Goal: Task Accomplishment & Management: Manage account settings

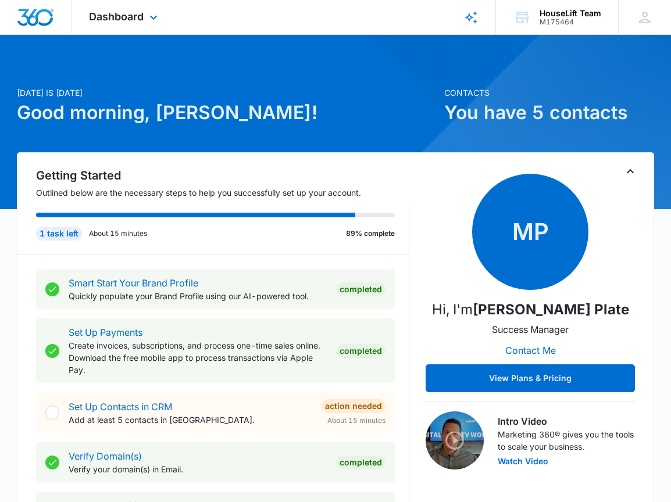
click at [46, 31] on div at bounding box center [35, 17] width 71 height 34
click at [101, 12] on span "Dashboard" at bounding box center [116, 16] width 55 height 12
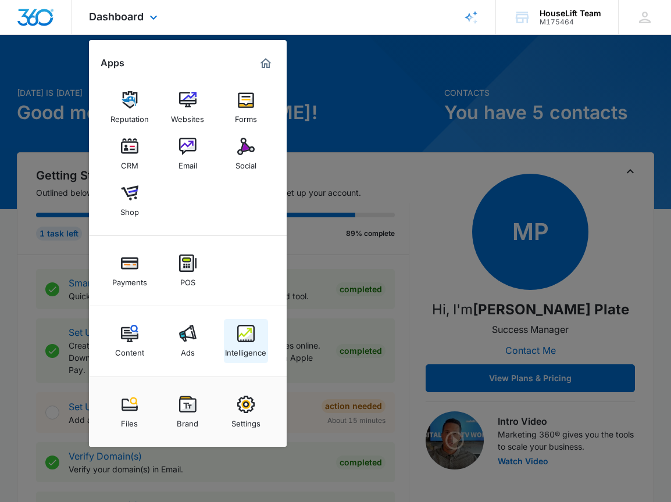
click at [244, 352] on div "Intelligence" at bounding box center [245, 349] width 41 height 15
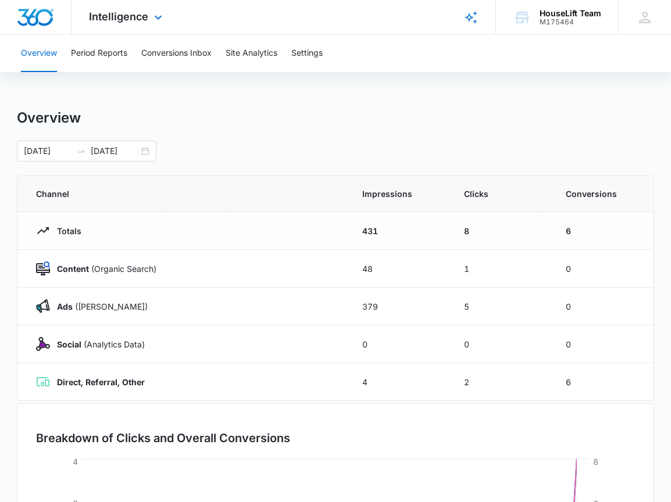
click at [45, 12] on img "Dashboard" at bounding box center [35, 17] width 37 height 17
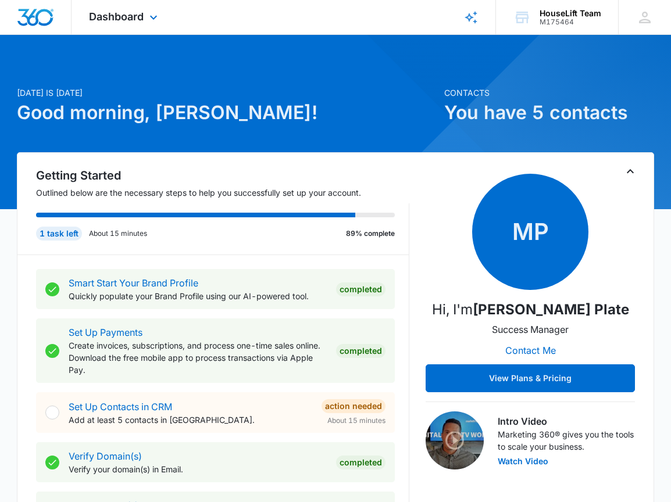
click at [106, 8] on div "Dashboard Apps Reputation Websites Forms CRM Email Social Shop Payments POS Con…" at bounding box center [124, 17] width 106 height 34
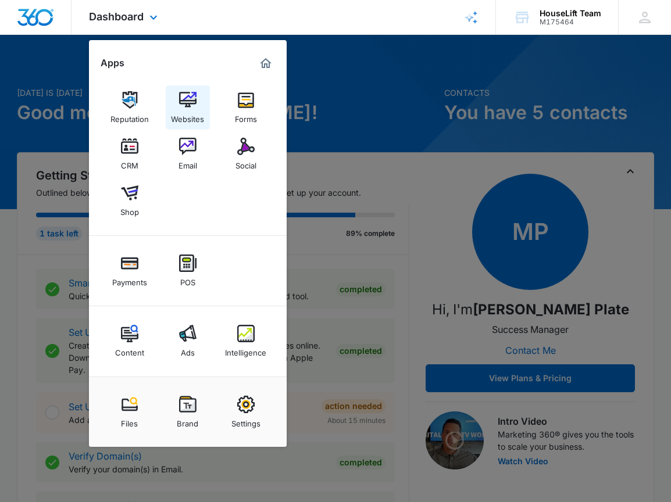
click at [187, 98] on img at bounding box center [187, 99] width 17 height 17
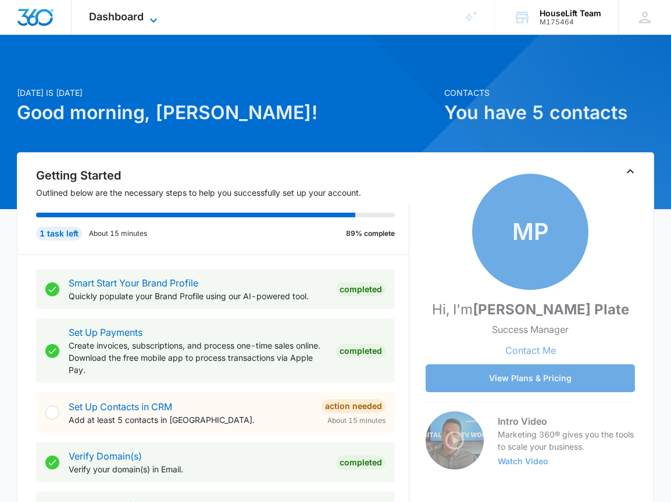
click at [121, 12] on span "Dashboard" at bounding box center [116, 16] width 55 height 12
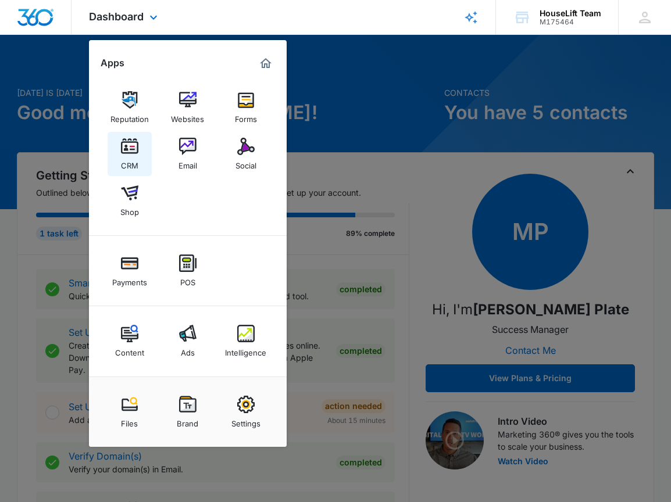
click at [139, 140] on link "CRM" at bounding box center [130, 154] width 44 height 44
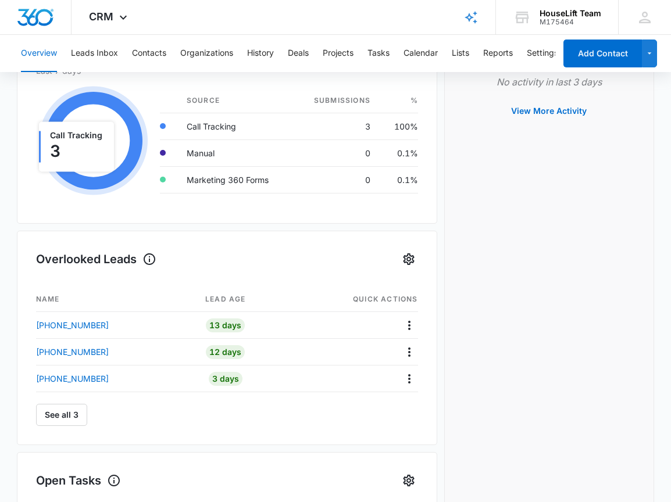
scroll to position [269, 0]
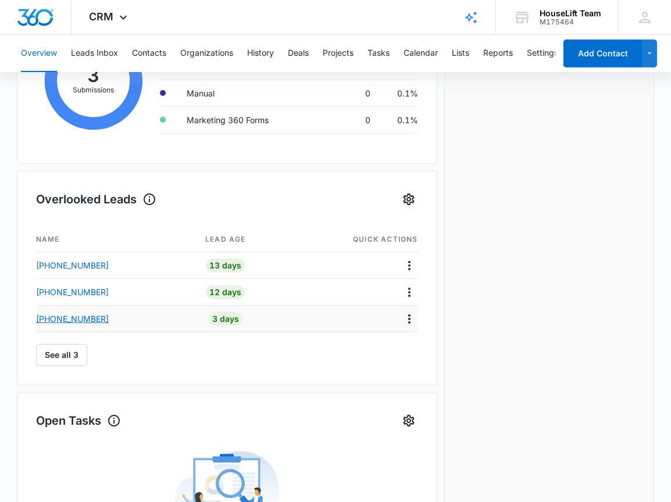
click at [75, 322] on p "[PHONE_NUMBER]" at bounding box center [72, 319] width 73 height 12
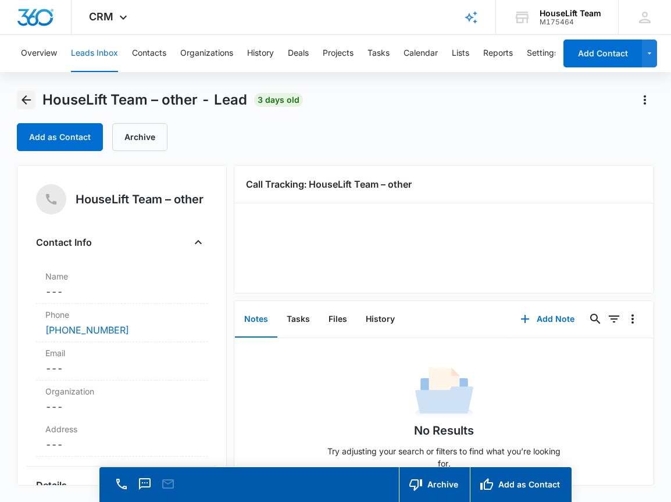
click at [30, 102] on icon "Back" at bounding box center [26, 100] width 14 height 14
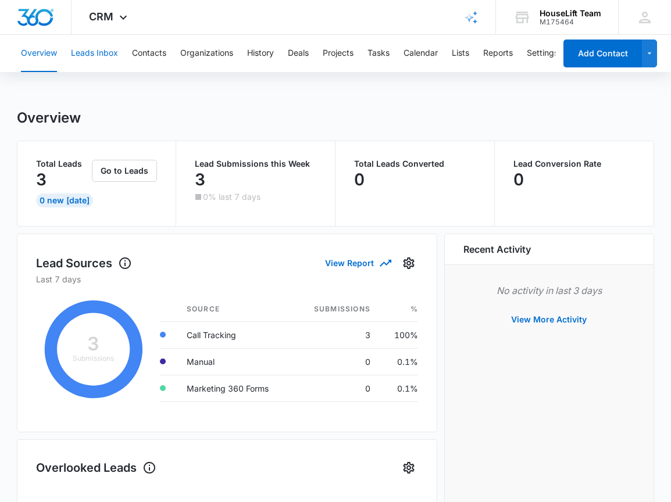
click at [116, 38] on button "Leads Inbox" at bounding box center [94, 53] width 47 height 37
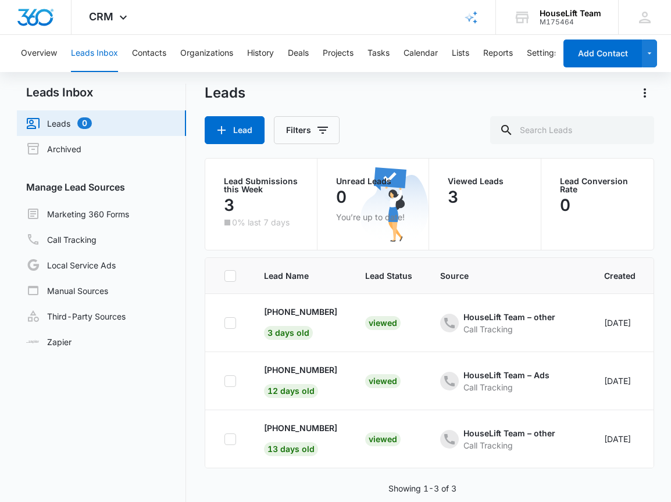
scroll to position [8, 0]
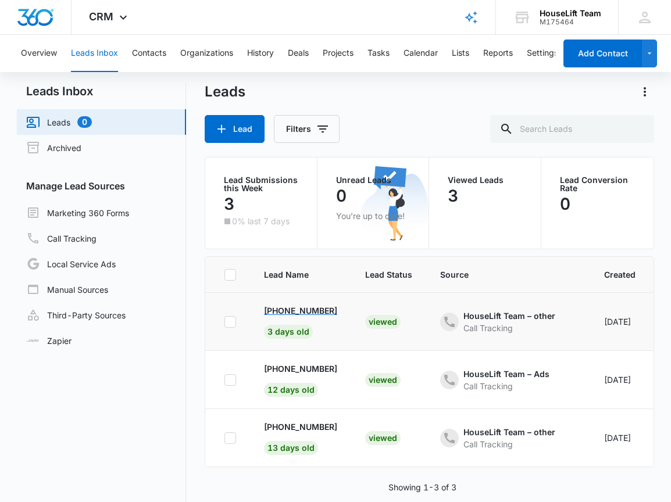
click at [295, 310] on p "[PHONE_NUMBER]" at bounding box center [300, 311] width 73 height 12
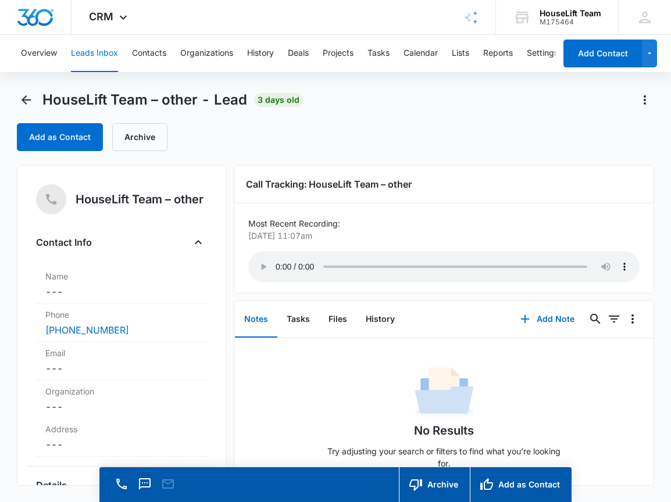
click at [275, 259] on audio "Your browser does not support the audio tag." at bounding box center [443, 266] width 391 height 31
